Goal: Transaction & Acquisition: Purchase product/service

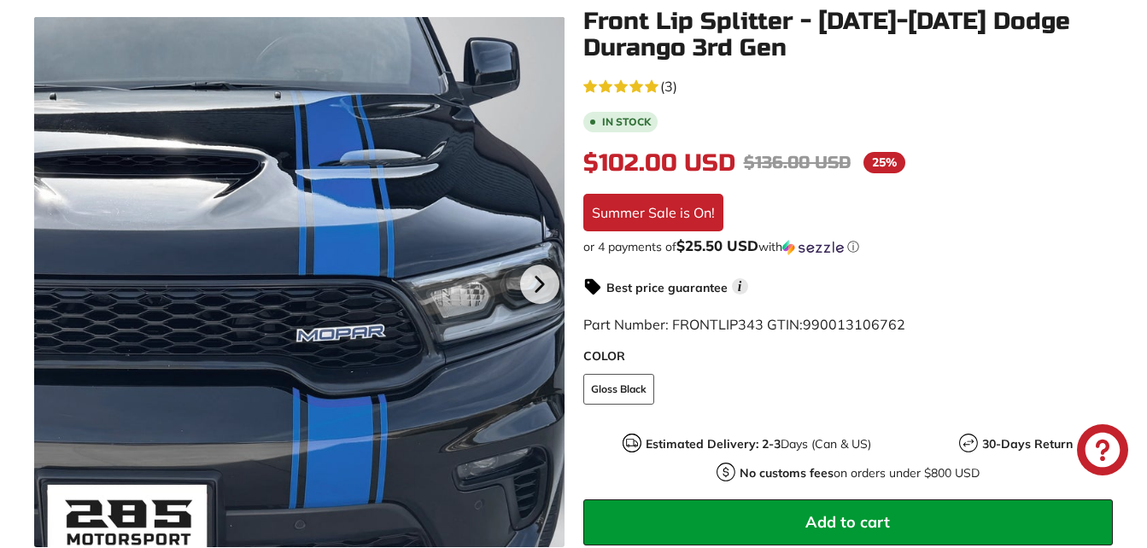
scroll to position [256, 0]
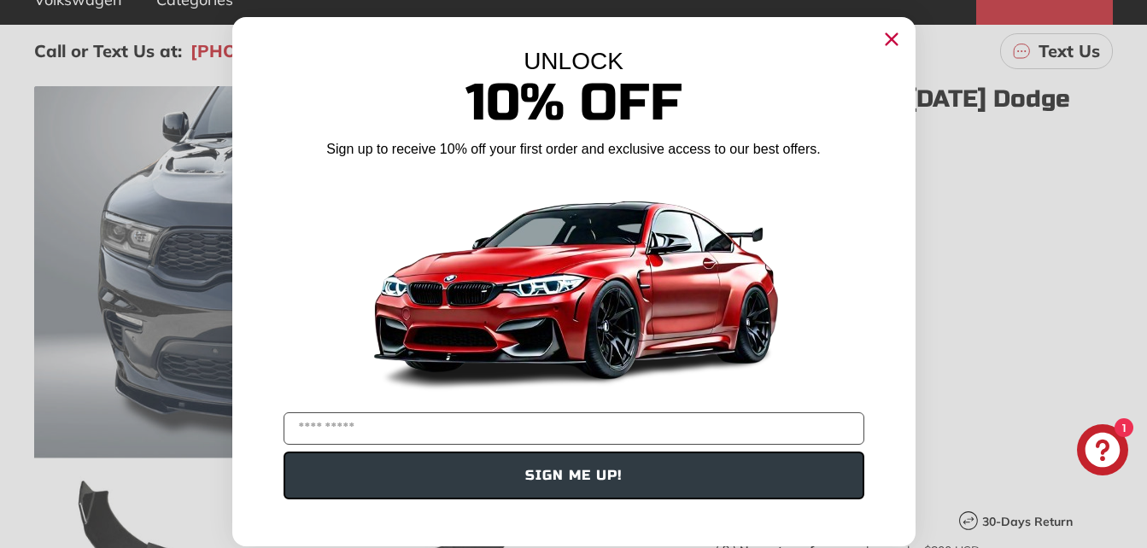
click at [890, 38] on circle "Close dialog" at bounding box center [891, 39] width 26 height 26
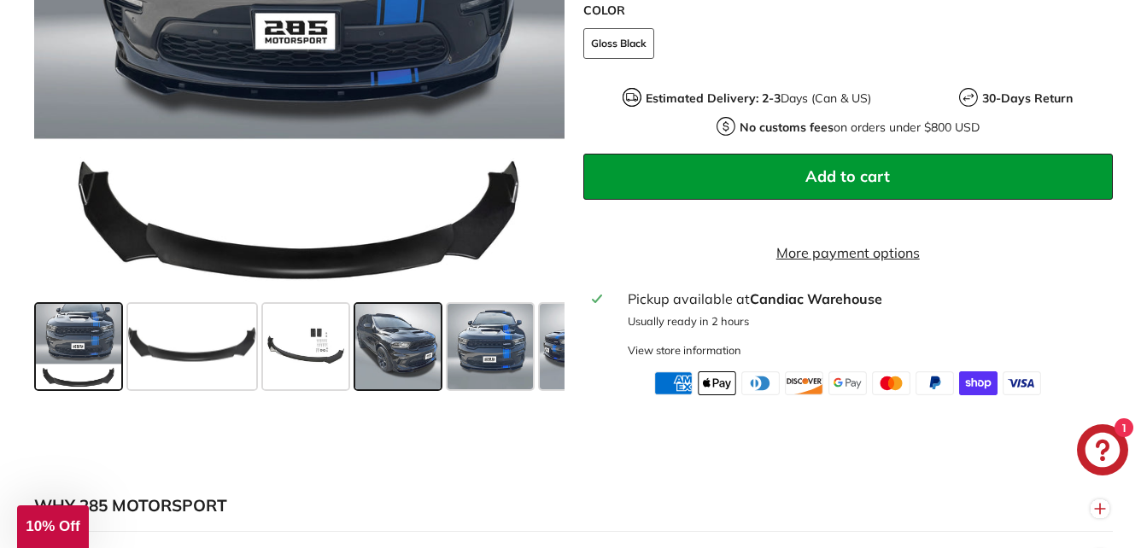
scroll to position [683, 0]
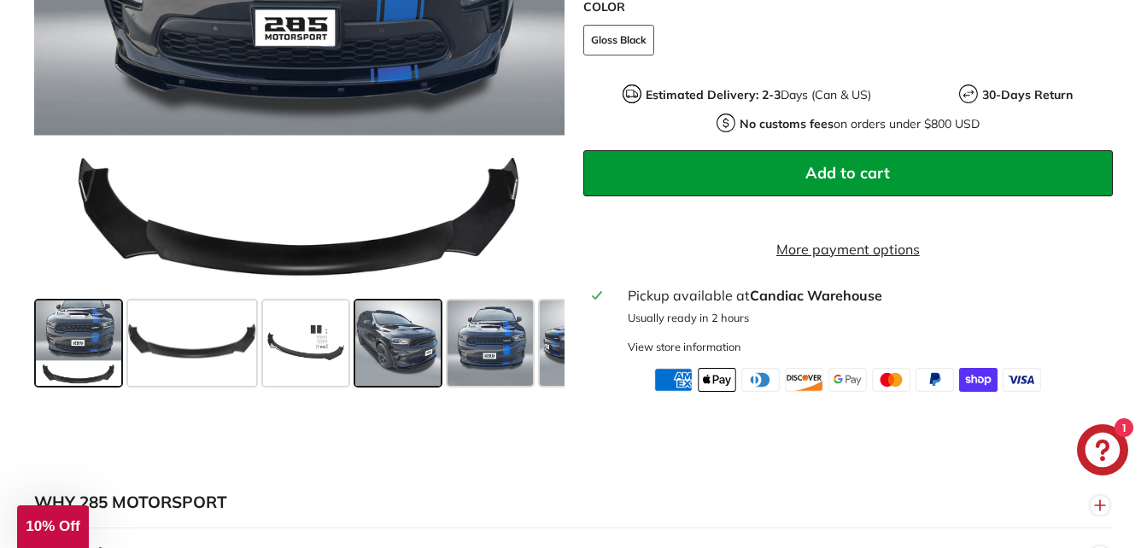
click at [405, 355] on span at bounding box center [397, 342] width 85 height 85
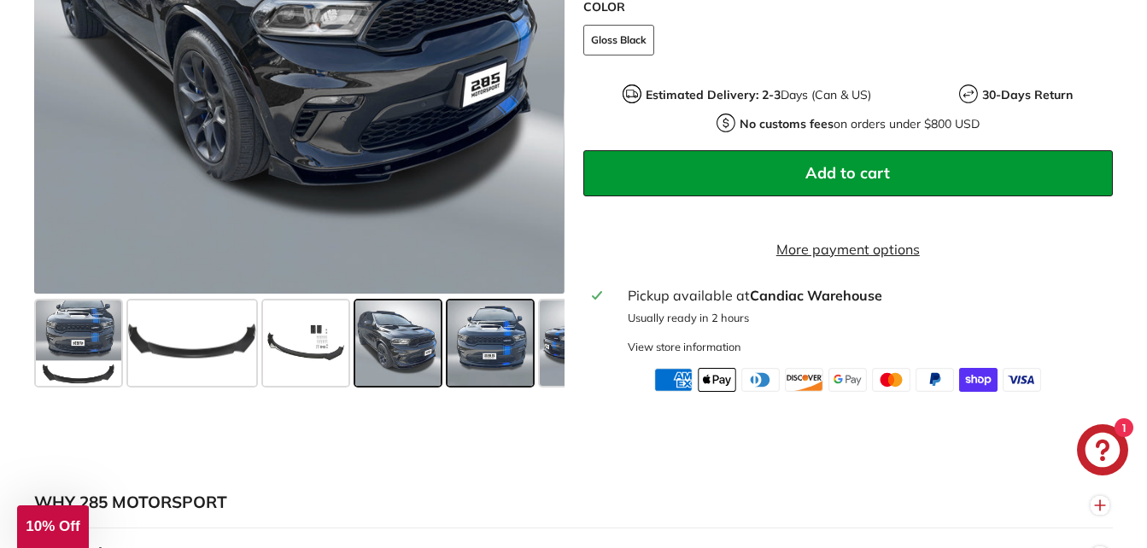
click at [494, 360] on span at bounding box center [489, 342] width 85 height 85
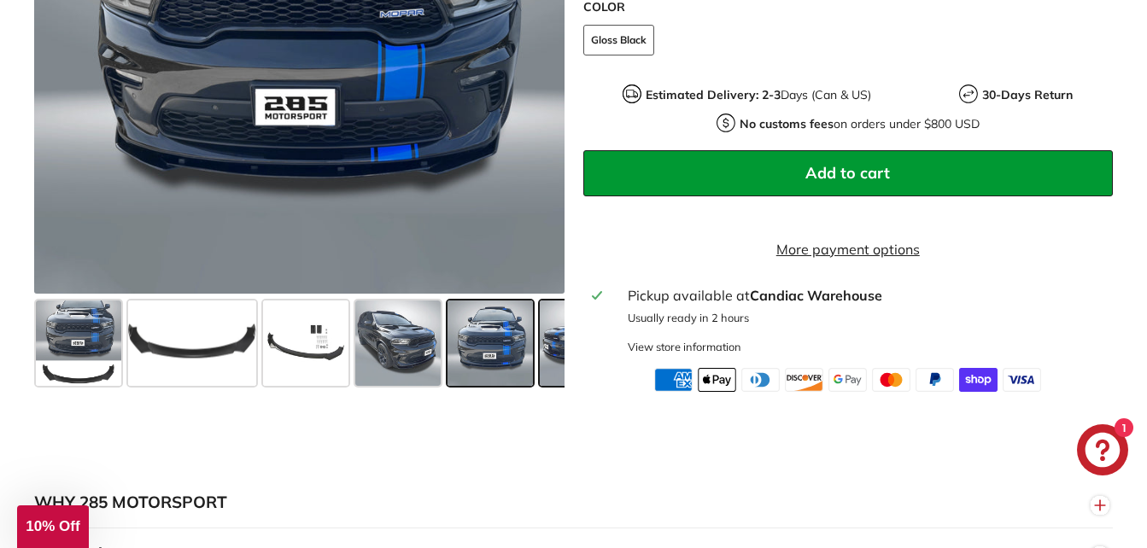
click at [549, 374] on span at bounding box center [582, 342] width 85 height 85
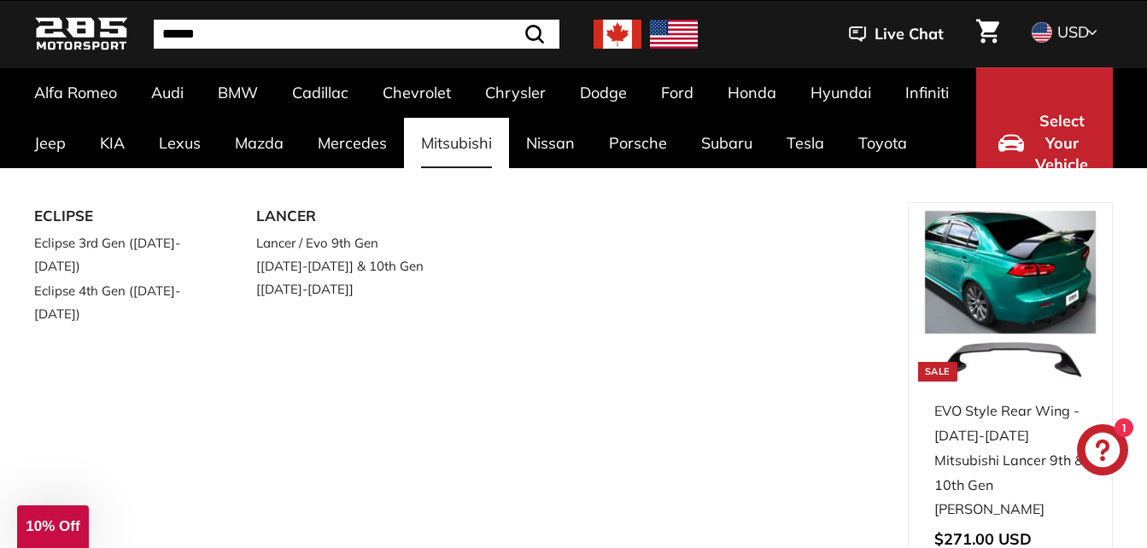
scroll to position [0, 0]
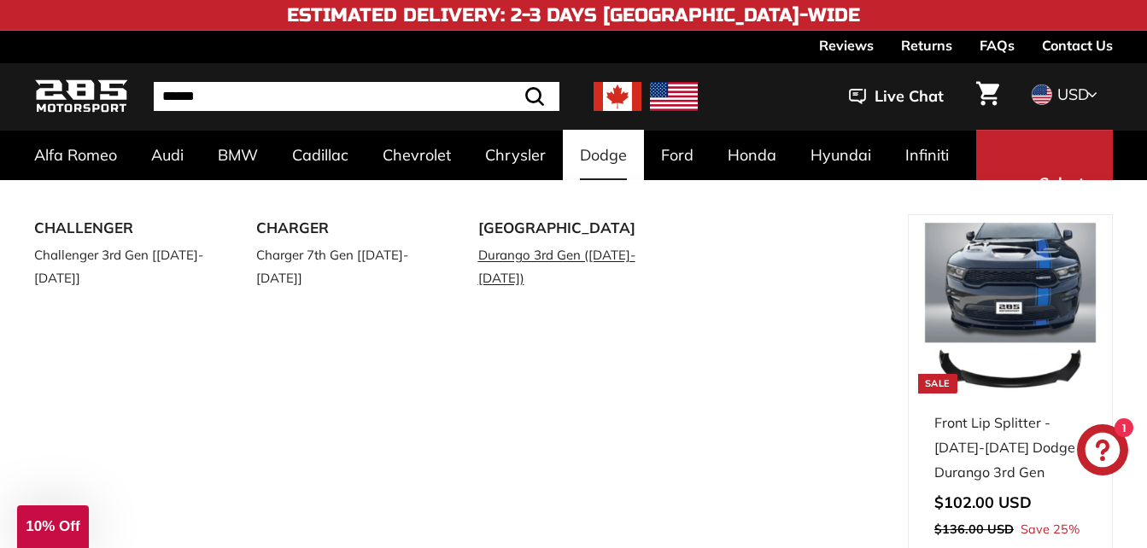
click at [560, 254] on link "Durango 3rd Gen ([DATE]-[DATE])" at bounding box center [565, 266] width 174 height 48
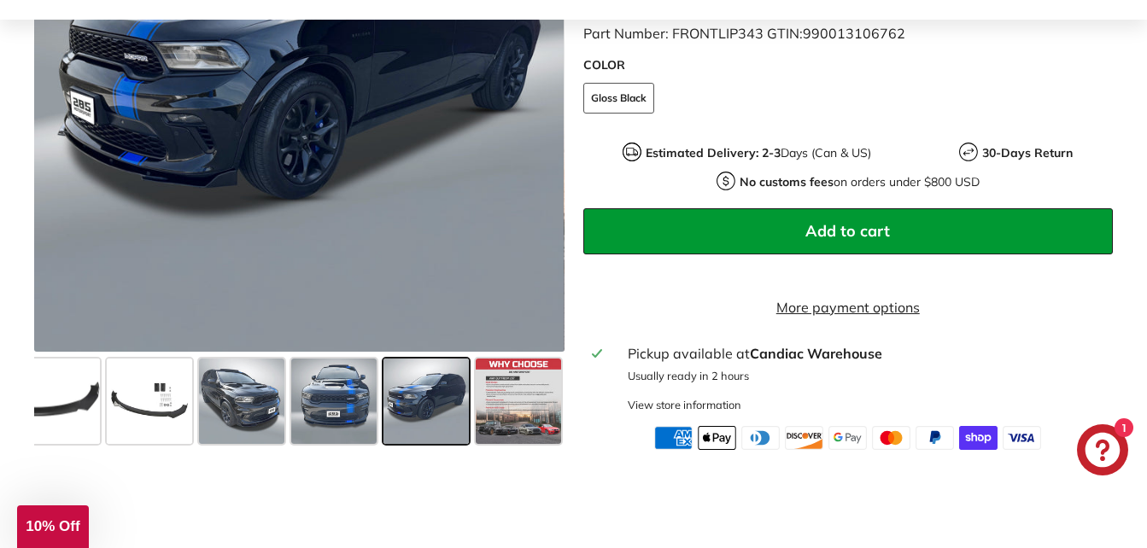
scroll to position [512, 0]
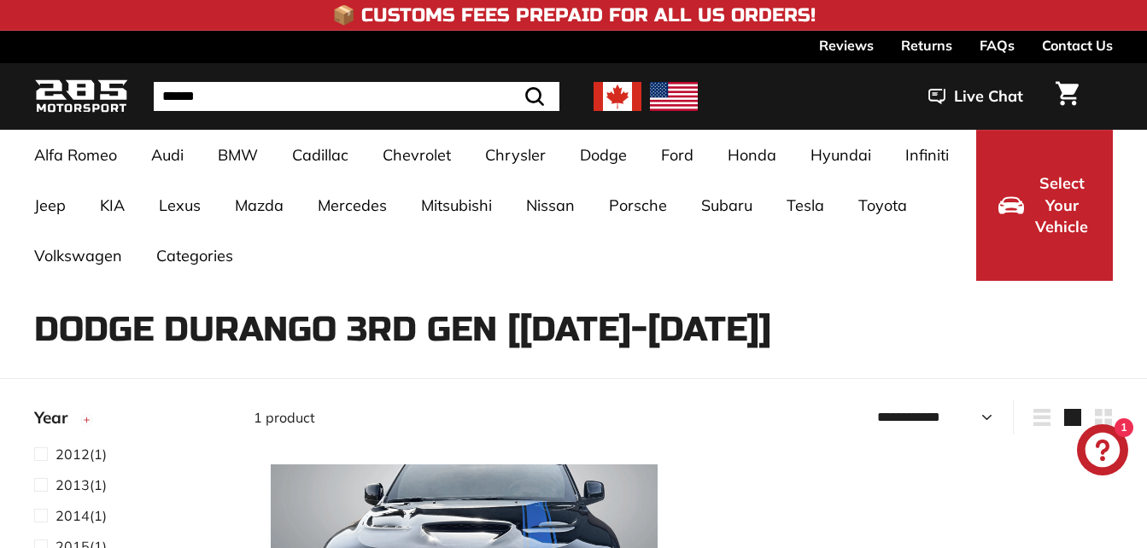
select select "**********"
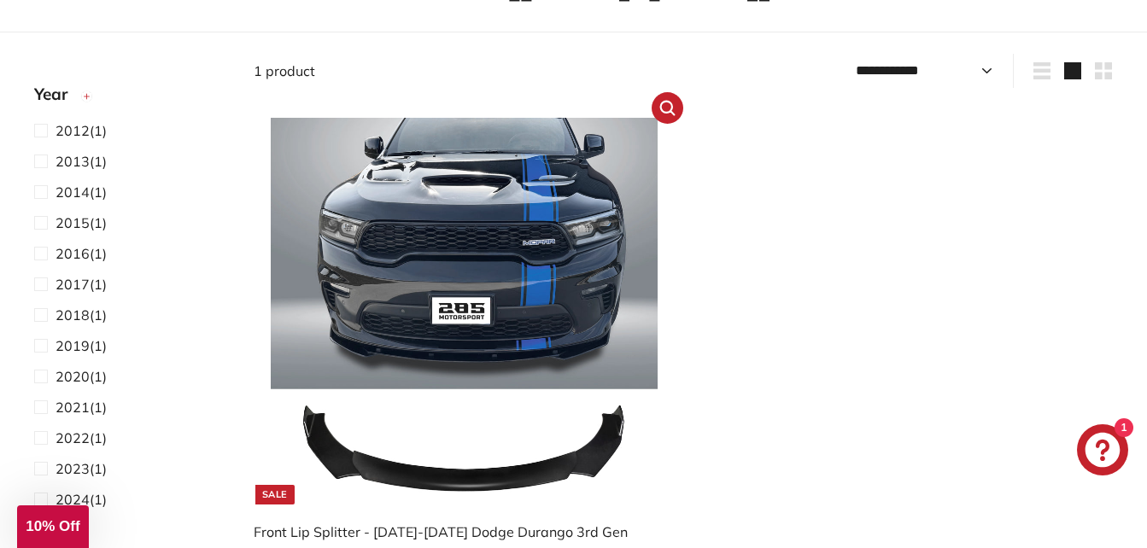
scroll to position [342, 0]
